Goal: Use online tool/utility: Utilize a website feature to perform a specific function

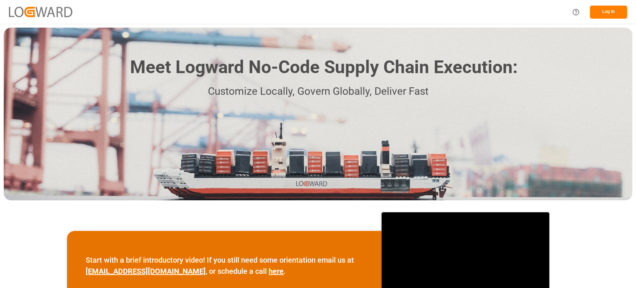
click at [615, 6] on button "Log In" at bounding box center [608, 12] width 37 height 13
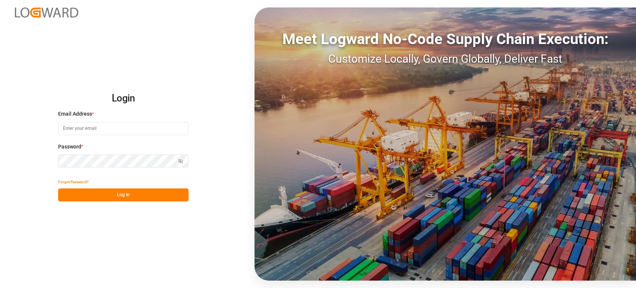
click at [138, 130] on input at bounding box center [123, 128] width 130 height 13
type input "[PERSON_NAME][EMAIL_ADDRESS][DOMAIN_NAME]"
click at [143, 192] on button "Log In" at bounding box center [123, 194] width 130 height 13
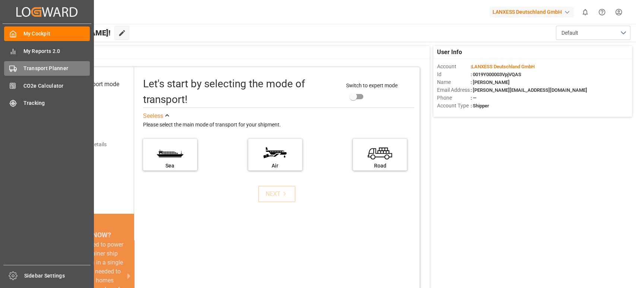
click at [21, 67] on div "Transport Planner Transport Planner" at bounding box center [47, 68] width 86 height 15
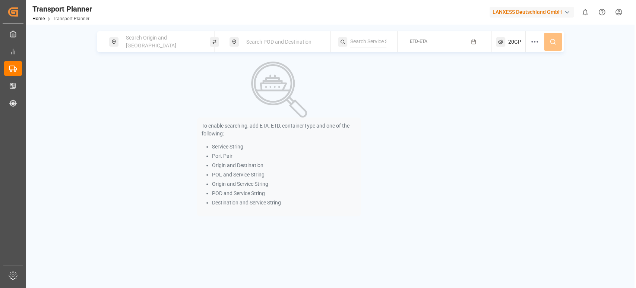
click at [174, 45] on div "Search Origin and [GEOGRAPHIC_DATA]" at bounding box center [161, 42] width 80 height 22
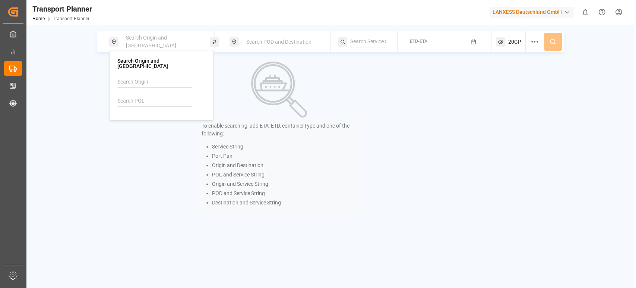
click at [151, 95] on input at bounding box center [154, 100] width 75 height 11
click at [148, 125] on div "[GEOGRAPHIC_DATA]" at bounding box center [152, 129] width 50 height 8
type input "NLRTM"
click at [298, 43] on span "Search POD and Destination" at bounding box center [278, 42] width 65 height 6
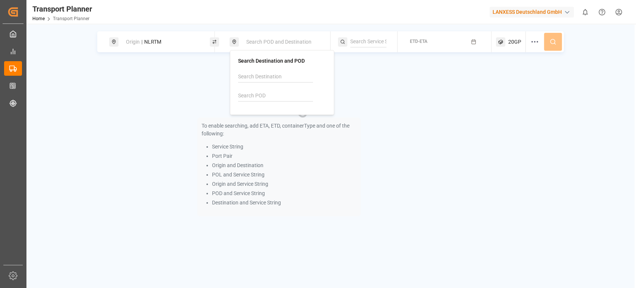
click at [291, 94] on input at bounding box center [275, 95] width 75 height 11
click at [272, 112] on span "KRPUS" at bounding box center [265, 116] width 17 height 8
type input "KRPUS"
click at [407, 93] on div "To enable searching, add ETA, ETD, containerType and one of the following: Serv…" at bounding box center [279, 138] width 364 height 155
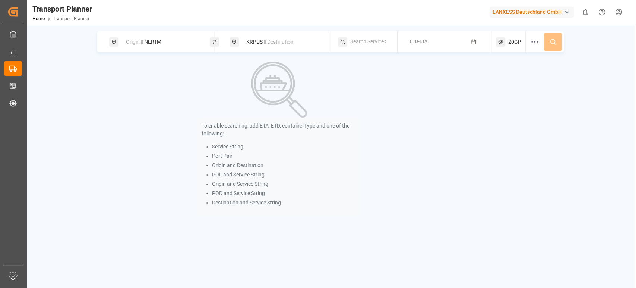
click at [441, 43] on button "ETD-ETA" at bounding box center [444, 42] width 85 height 15
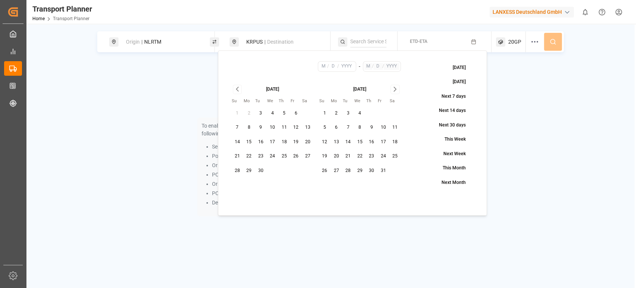
click at [263, 158] on button "23" at bounding box center [261, 156] width 12 height 12
type input "9"
type input "23"
type input "2025"
click at [393, 92] on icon "Go to next month" at bounding box center [395, 89] width 9 height 9
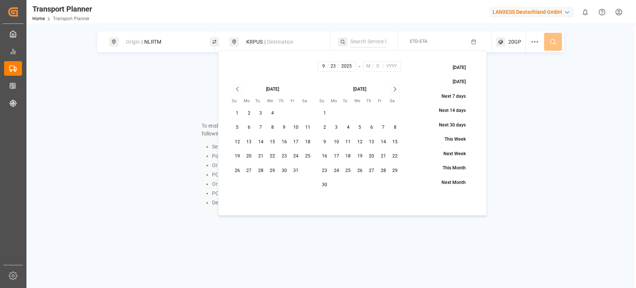
click at [393, 89] on icon "Go to next month" at bounding box center [395, 89] width 9 height 9
click at [358, 168] on button "31" at bounding box center [360, 171] width 12 height 12
type input "12"
type input "31"
type input "2025"
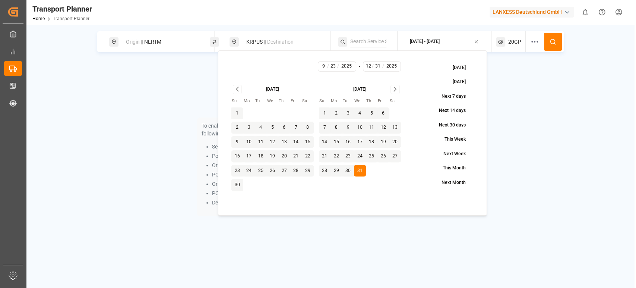
click at [554, 44] on icon at bounding box center [553, 41] width 7 height 7
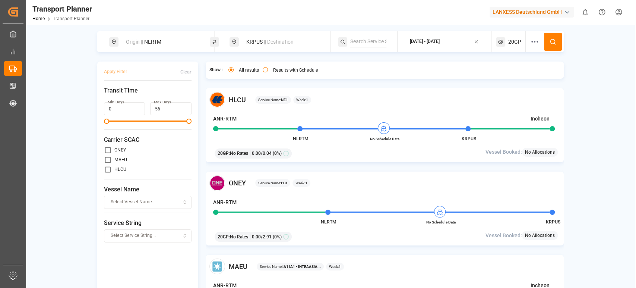
click at [440, 41] on div "[DATE] - [DATE]" at bounding box center [425, 41] width 30 height 7
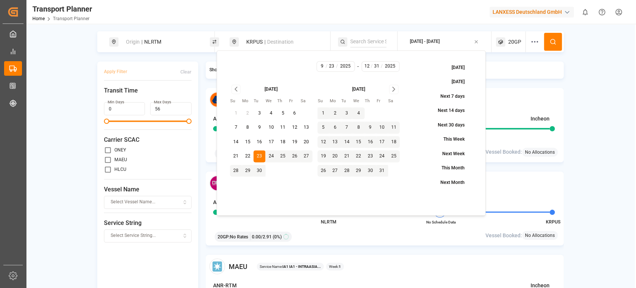
click at [262, 155] on button "23" at bounding box center [259, 156] width 12 height 12
click at [393, 91] on icon "Go to next month" at bounding box center [394, 89] width 2 height 4
click at [319, 187] on button "30" at bounding box center [323, 185] width 12 height 12
type input "11"
type input "30"
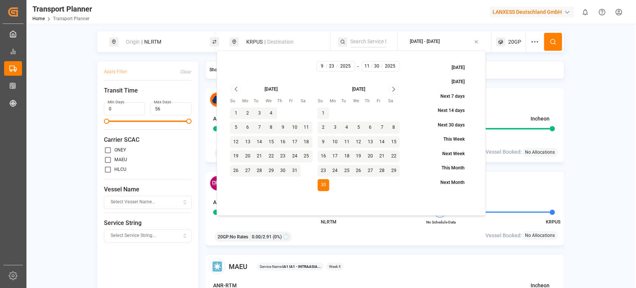
click at [324, 185] on button "30" at bounding box center [323, 185] width 12 height 12
type input "11"
type input "30"
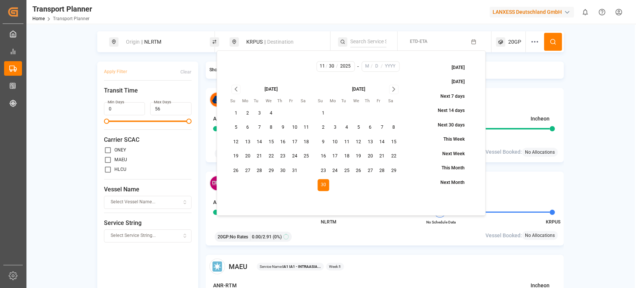
click at [239, 93] on icon "Go to previous month" at bounding box center [236, 89] width 9 height 9
click at [262, 156] on button "23" at bounding box center [259, 156] width 12 height 12
type input "9"
type input "23"
type input "11"
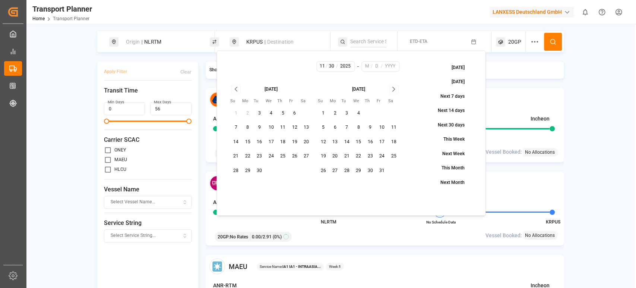
type input "30"
type input "2025"
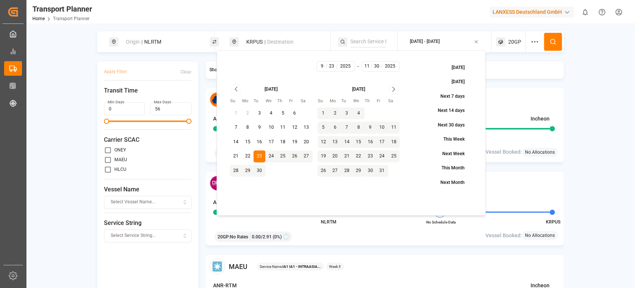
click at [395, 90] on icon "Go to next month" at bounding box center [393, 89] width 9 height 9
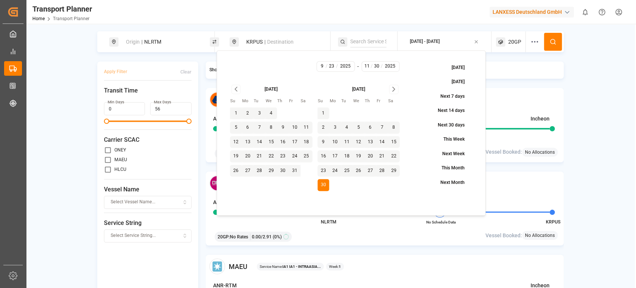
click at [552, 38] on button at bounding box center [553, 42] width 18 height 18
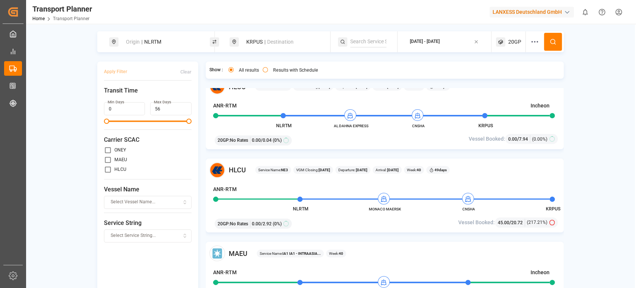
scroll to position [497, 0]
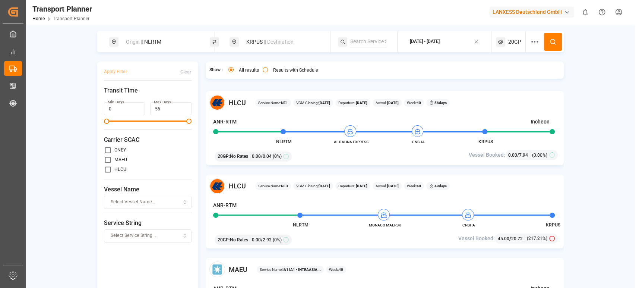
click at [114, 158] on label "MAEU" at bounding box center [120, 159] width 13 height 4
click at [107, 170] on input "primary checkbox" at bounding box center [108, 169] width 8 height 8
checkbox input "true"
click at [551, 44] on circle at bounding box center [552, 41] width 4 height 4
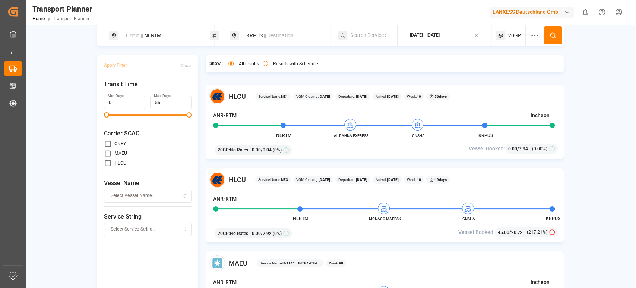
scroll to position [538, 0]
